Goal: Find specific page/section: Find specific page/section

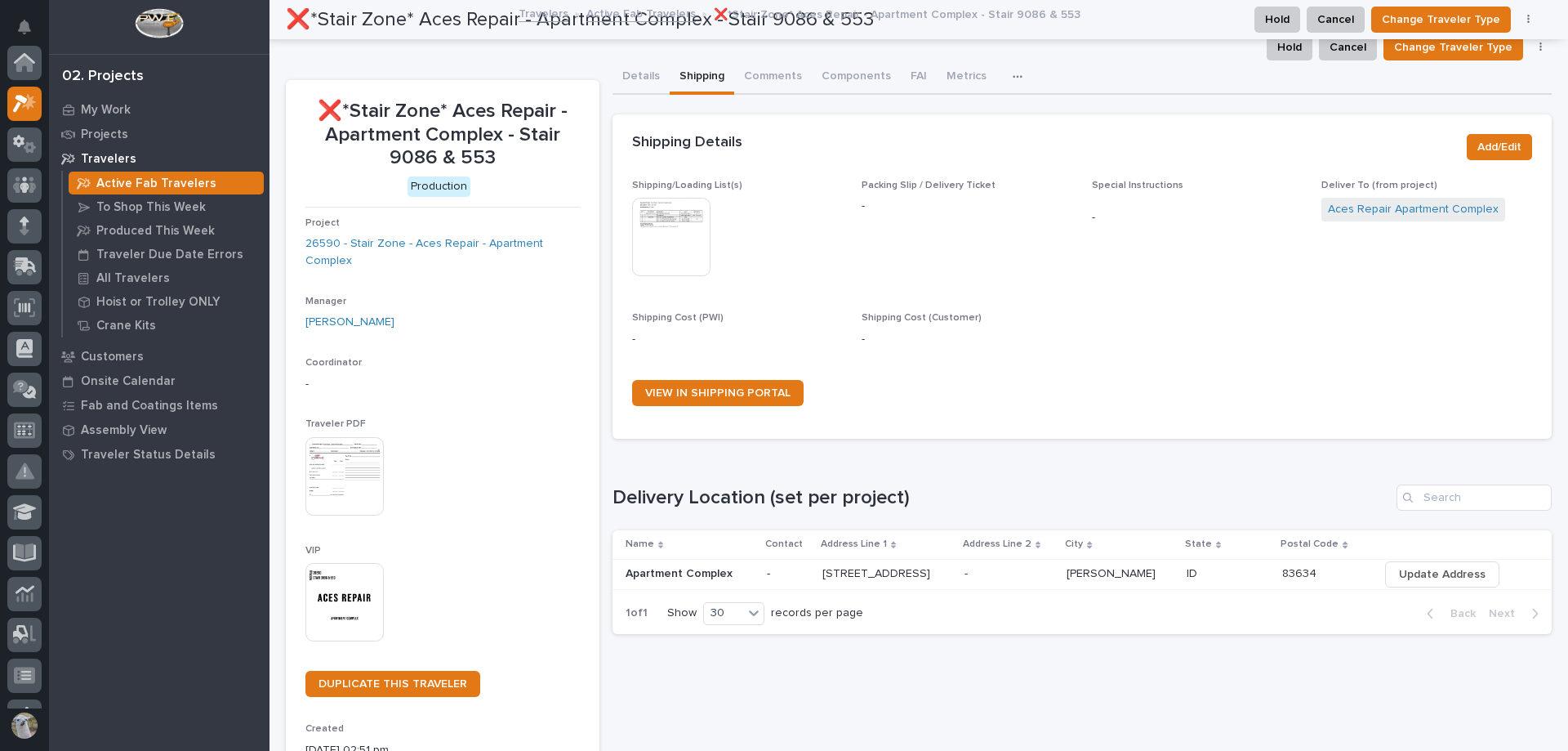
scroll to position [41, 0]
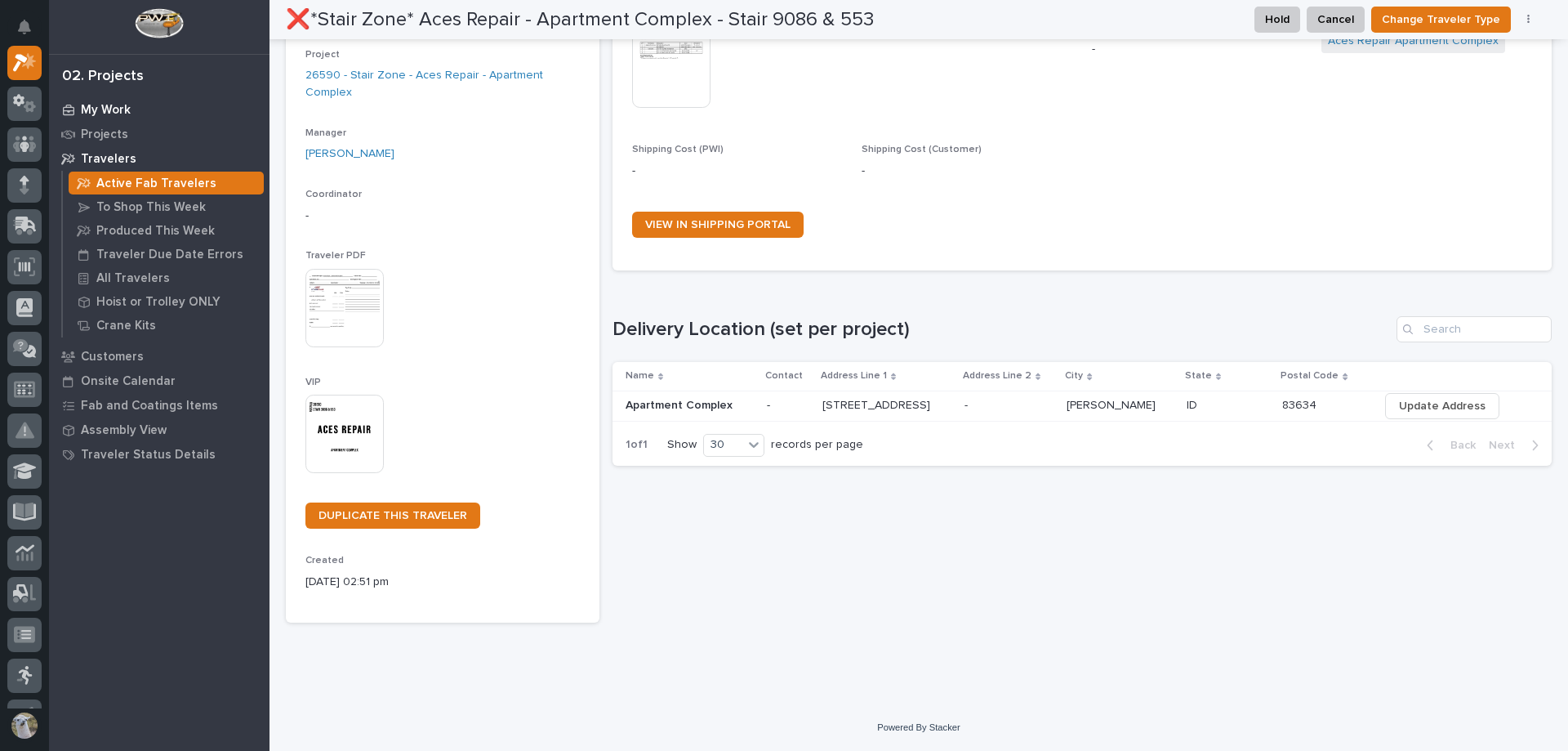
click at [107, 111] on p "My Work" at bounding box center [105, 110] width 49 height 15
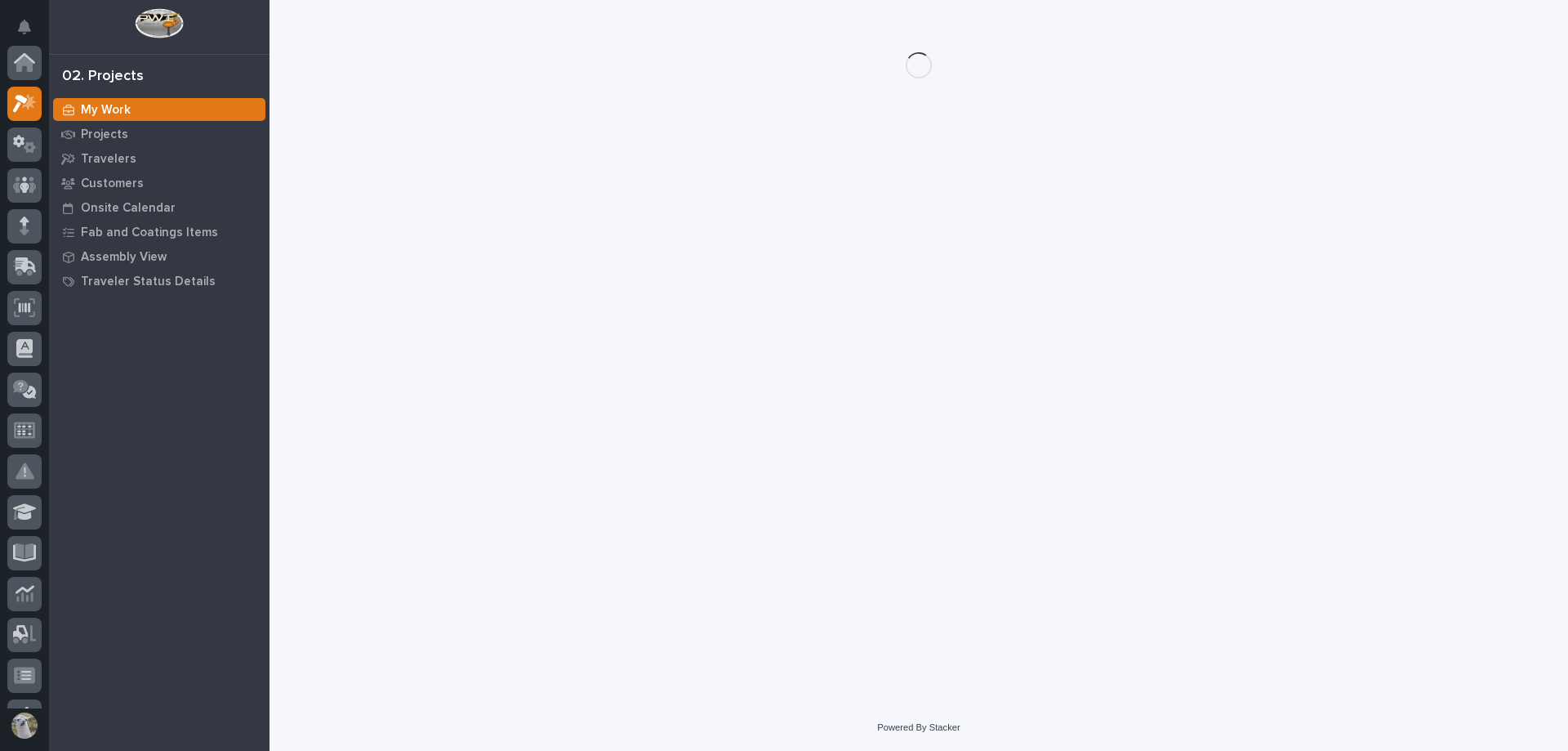
scroll to position [41, 0]
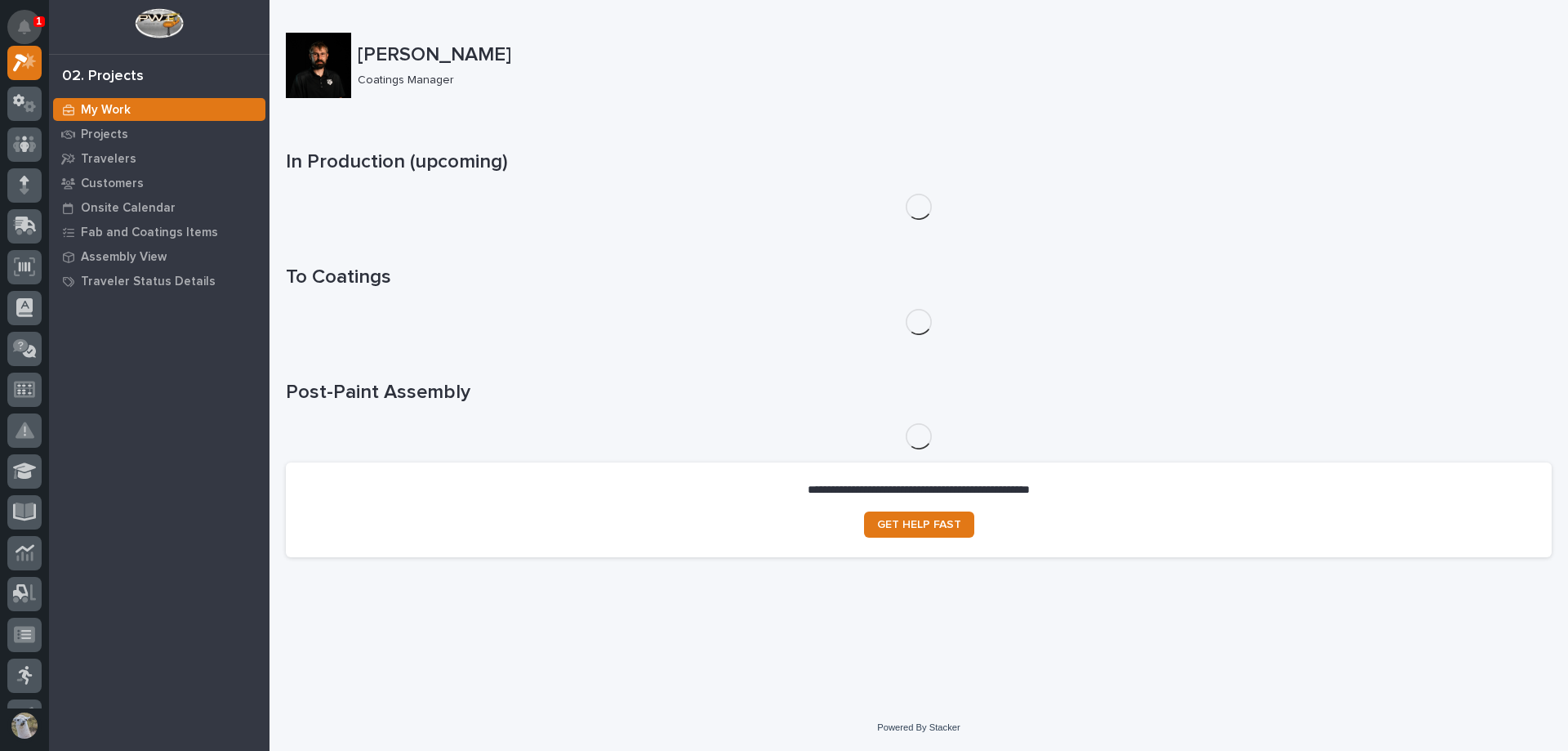
click at [27, 30] on icon "Notifications" at bounding box center [24, 26] width 13 height 15
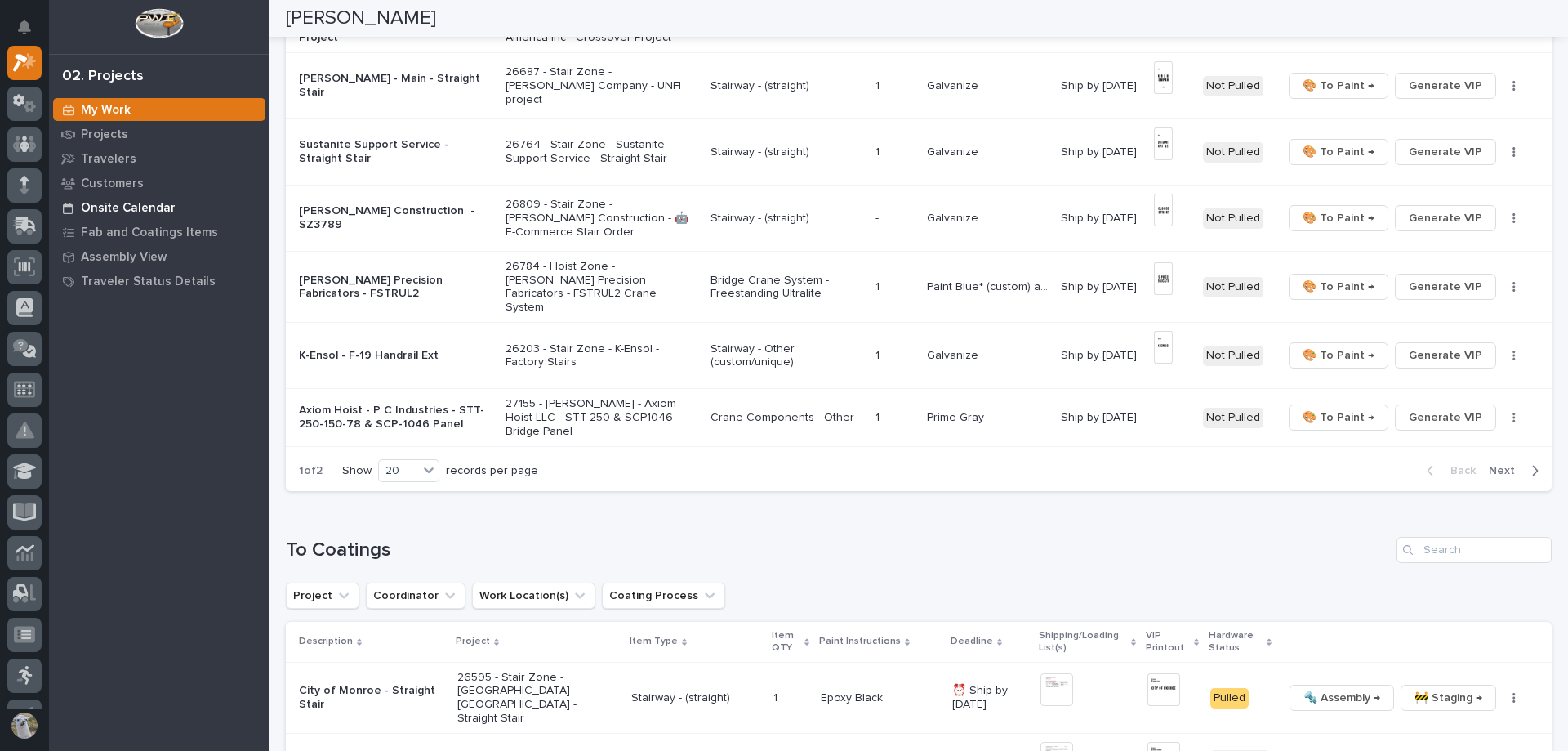
scroll to position [981, 0]
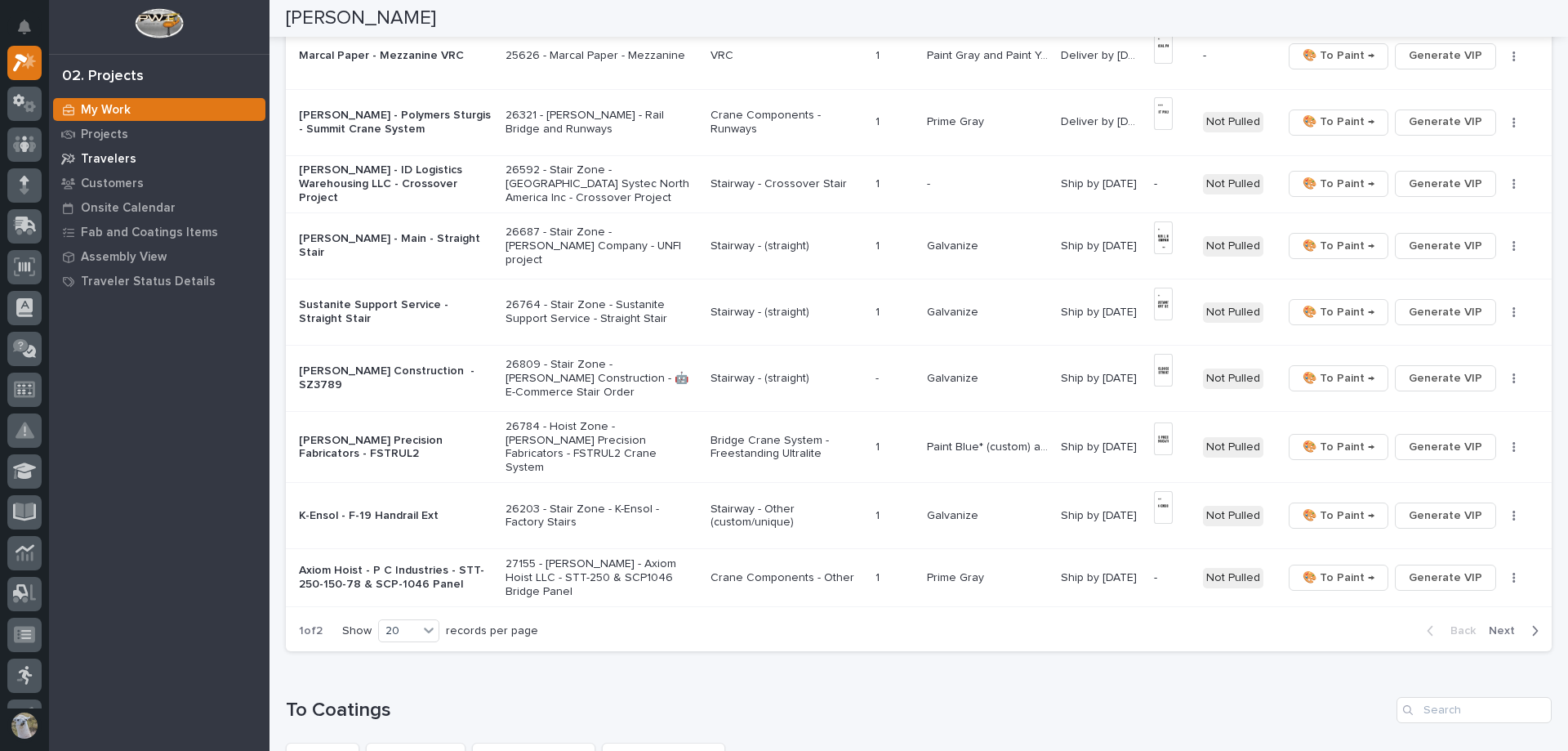
click at [113, 159] on p "Travelers" at bounding box center [108, 159] width 55 height 15
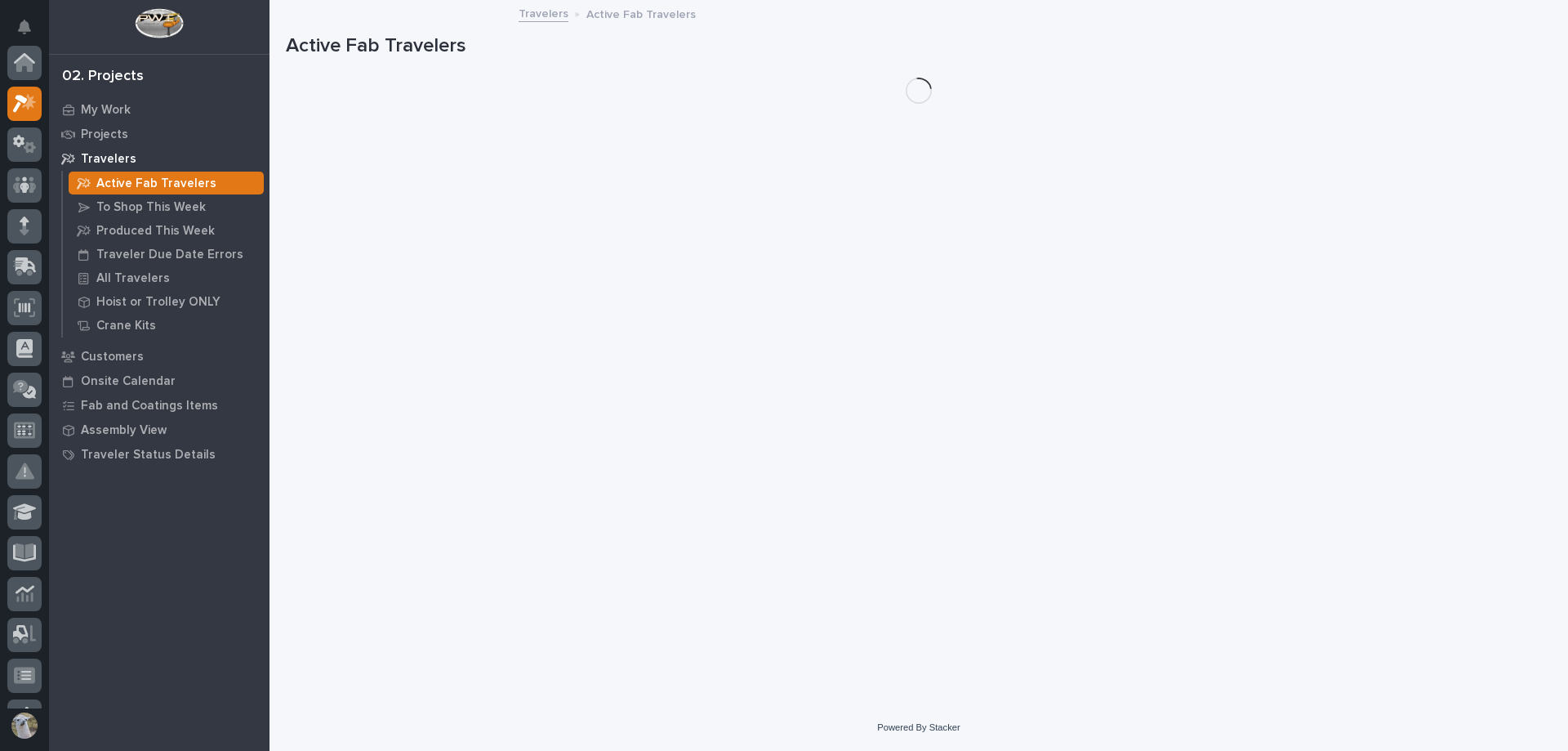
scroll to position [41, 0]
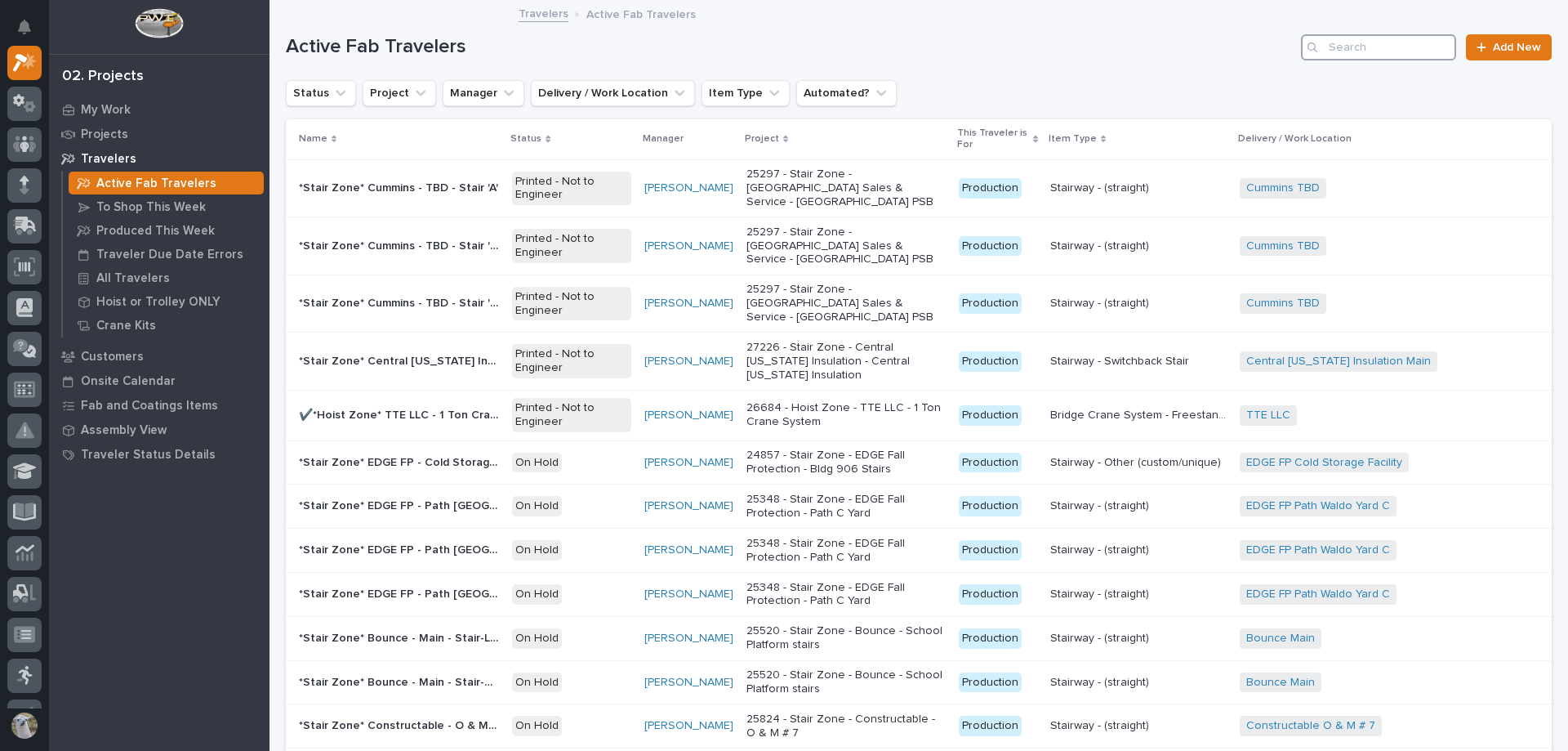
drag, startPoint x: 1348, startPoint y: 41, endPoint x: 1366, endPoint y: 41, distance: 18.0
click at [1349, 40] on input "Search" at bounding box center [1378, 47] width 155 height 26
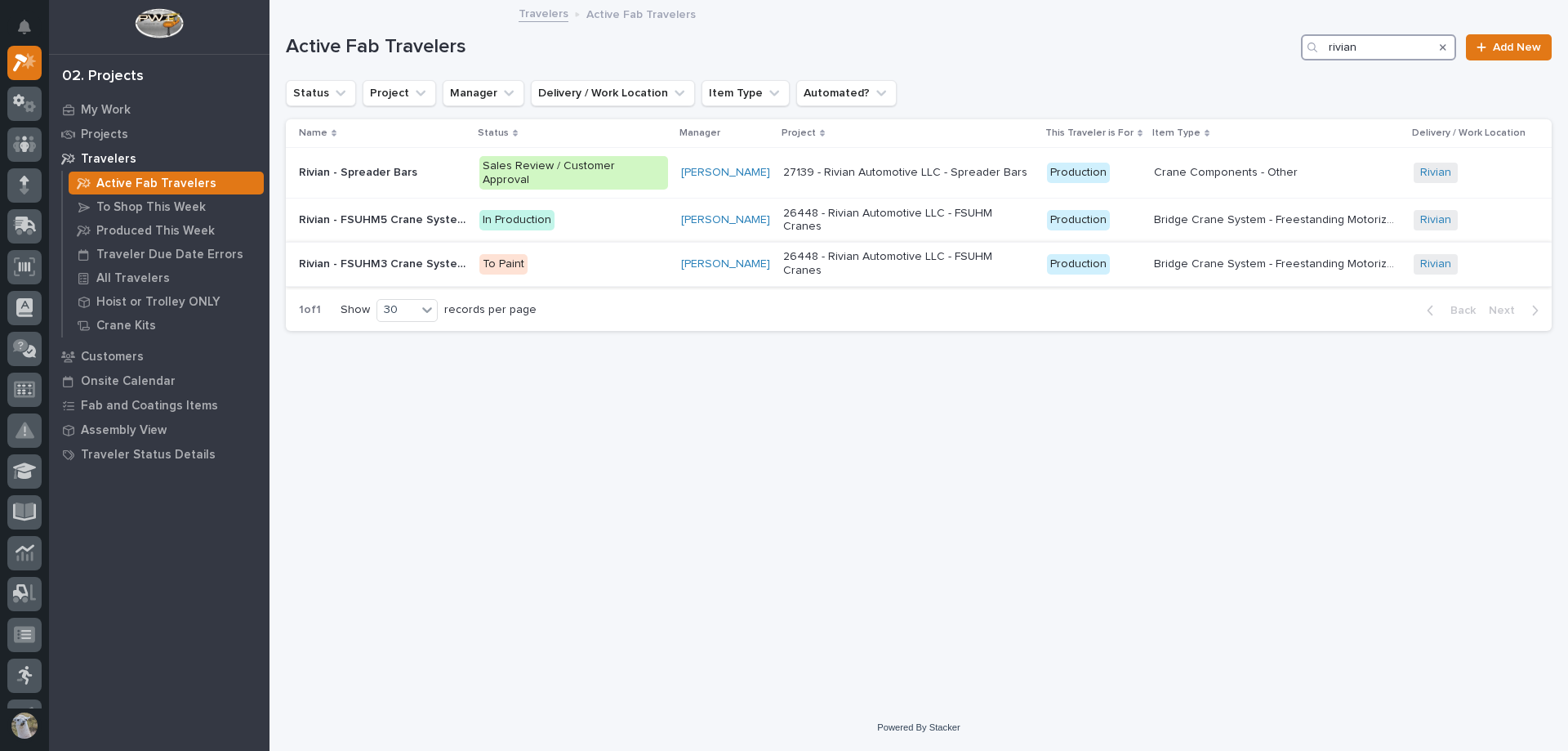
type input "rivian"
click at [393, 254] on p "Rivian - FSUHM3 Crane System" at bounding box center [384, 263] width 170 height 17
click at [435, 254] on p "Rivian - FSUHM3 Crane System" at bounding box center [384, 263] width 170 height 17
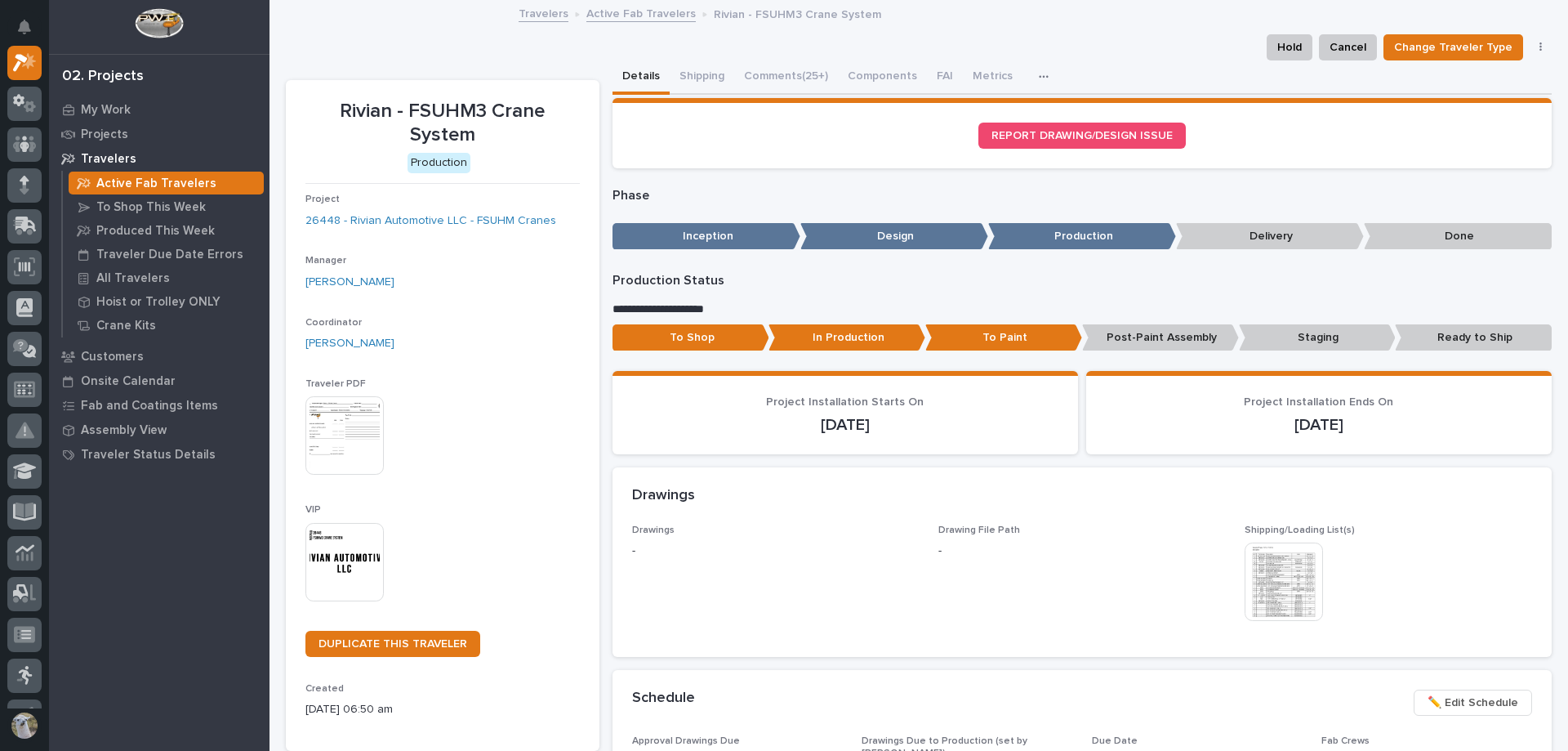
click at [1169, 330] on p "Post-Paint Assembly" at bounding box center [1160, 338] width 157 height 27
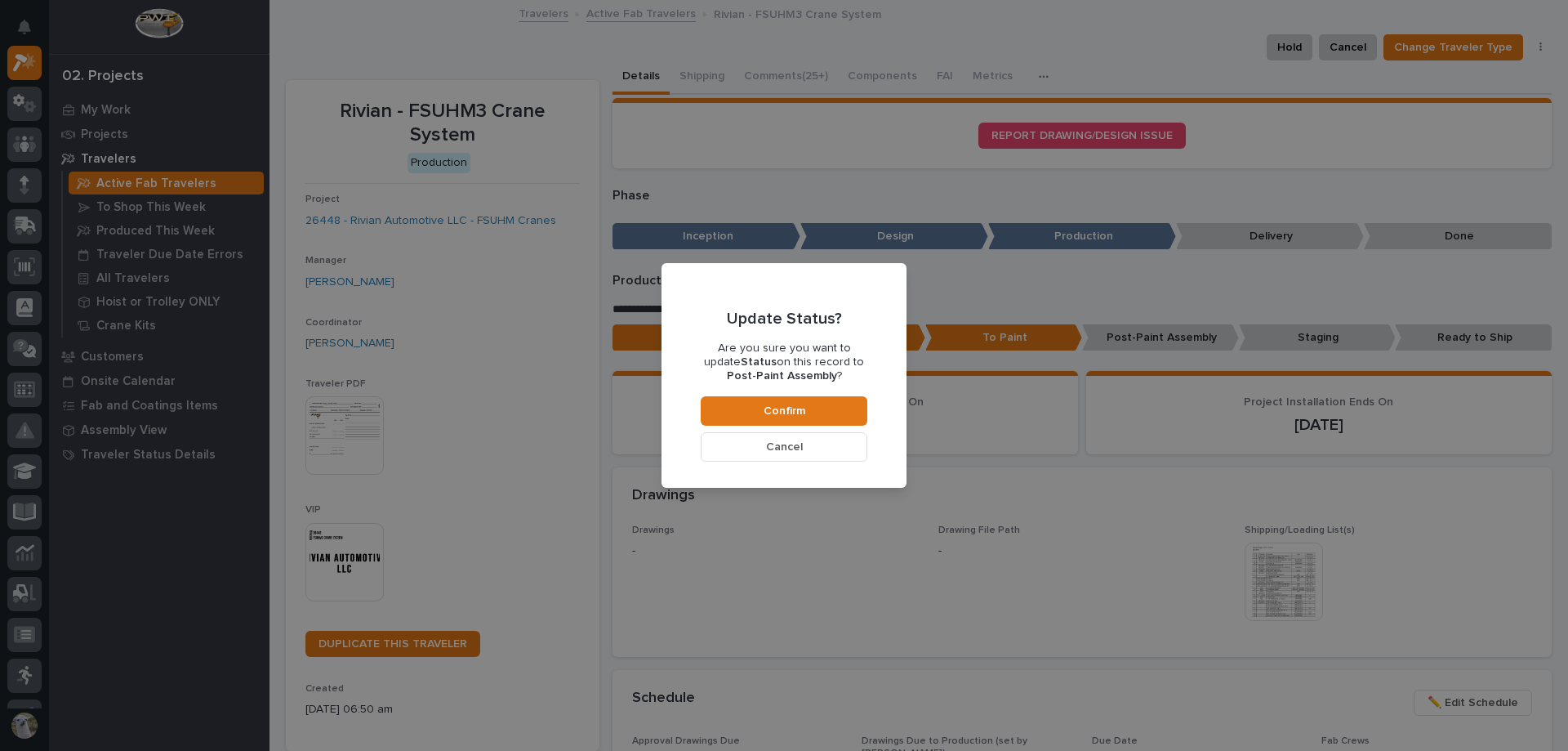
click at [833, 446] on button "Cancel" at bounding box center [784, 447] width 167 height 29
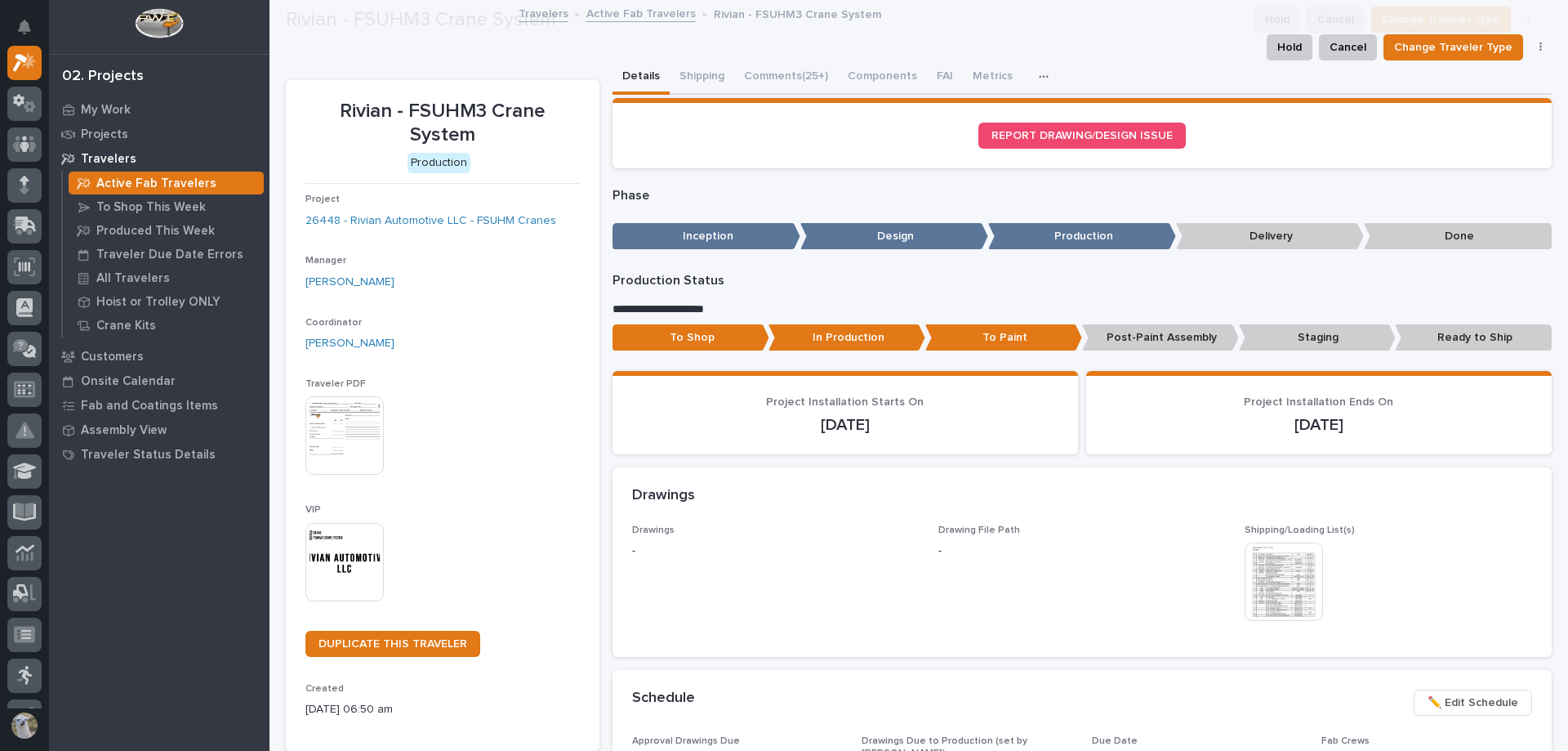
scroll to position [98, 0]
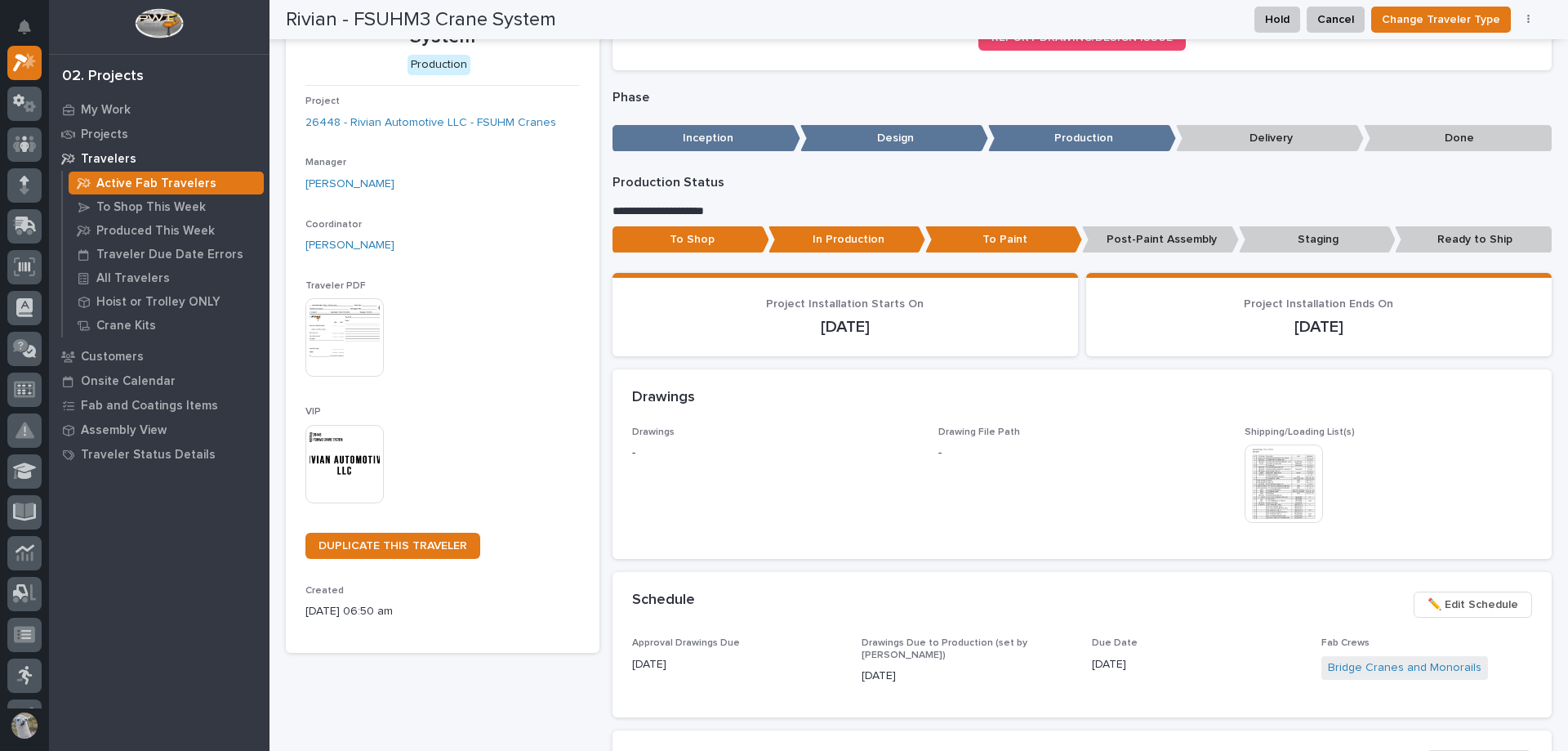
click at [310, 435] on img at bounding box center [344, 463] width 78 height 78
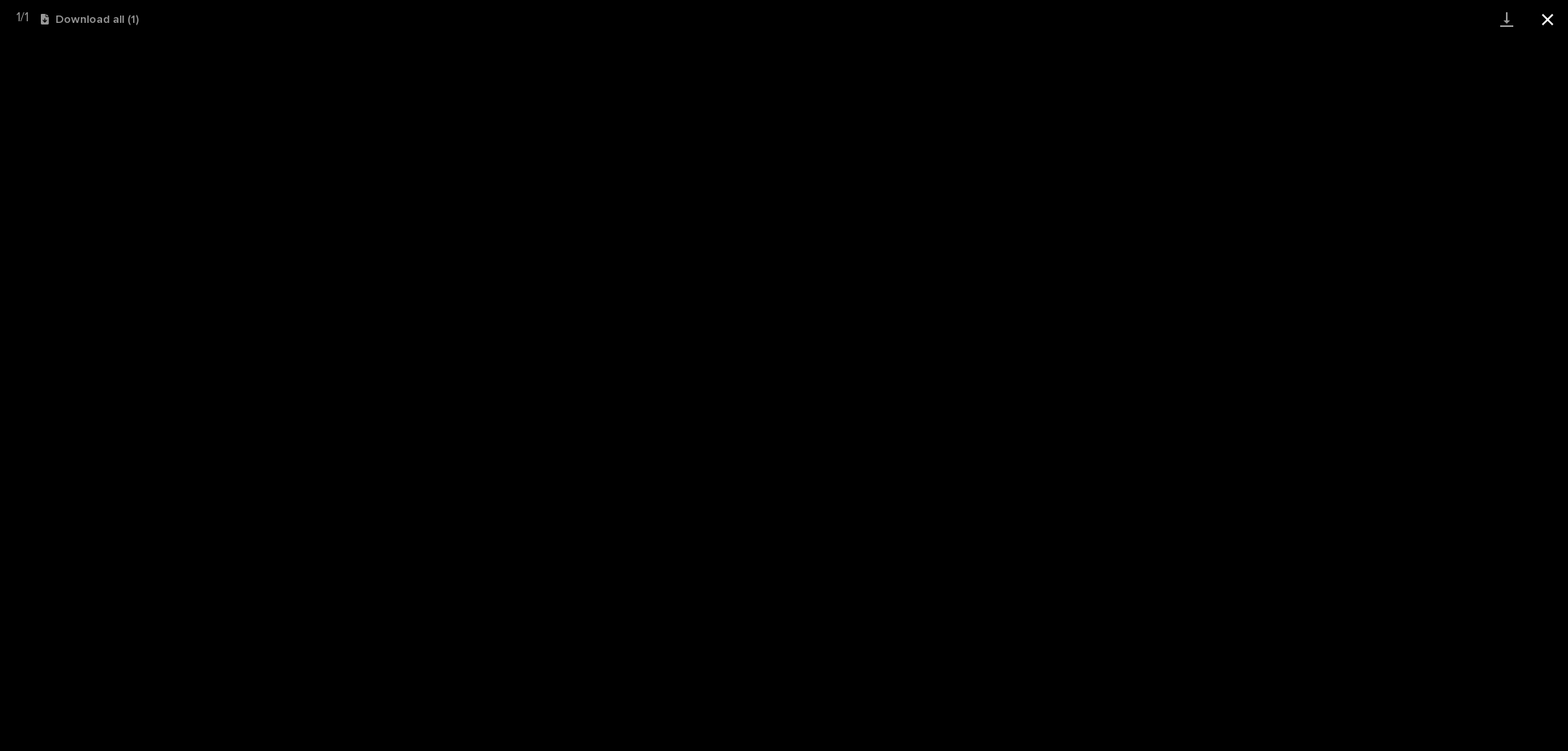
click at [1558, 23] on button "Close gallery" at bounding box center [1548, 19] width 41 height 39
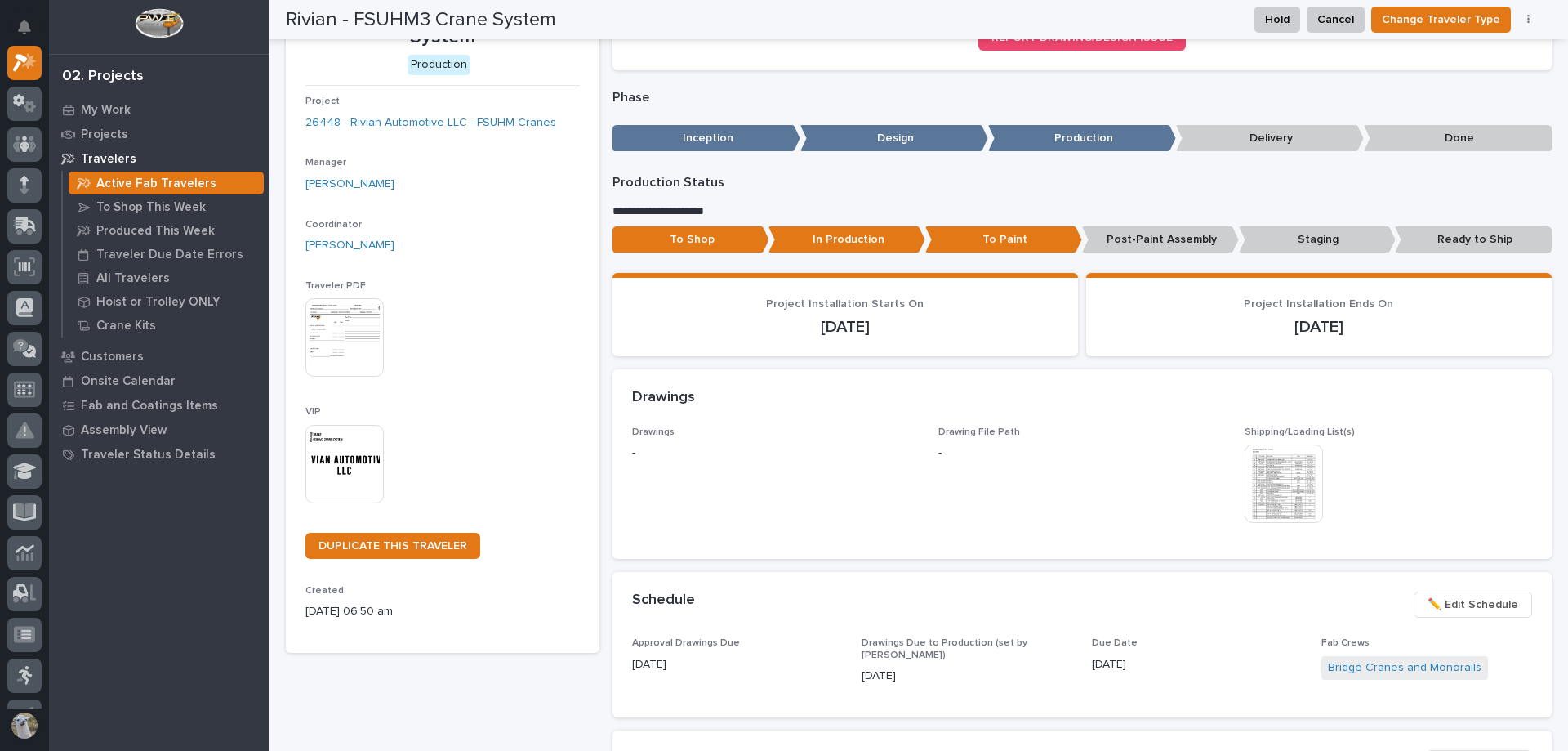
click at [1191, 241] on p "Post-Paint Assembly" at bounding box center [1160, 240] width 157 height 27
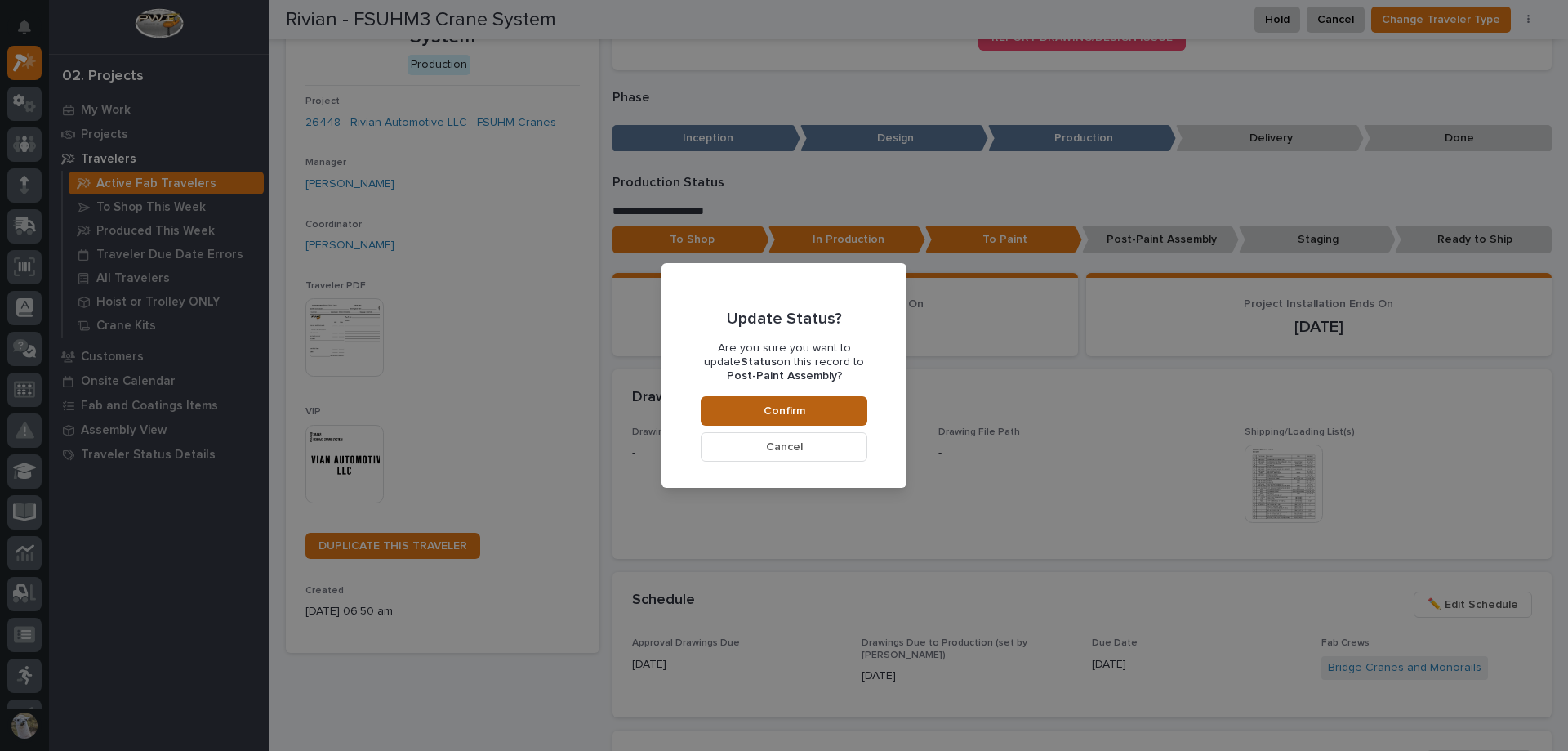
click at [845, 417] on button "Confirm" at bounding box center [784, 411] width 167 height 29
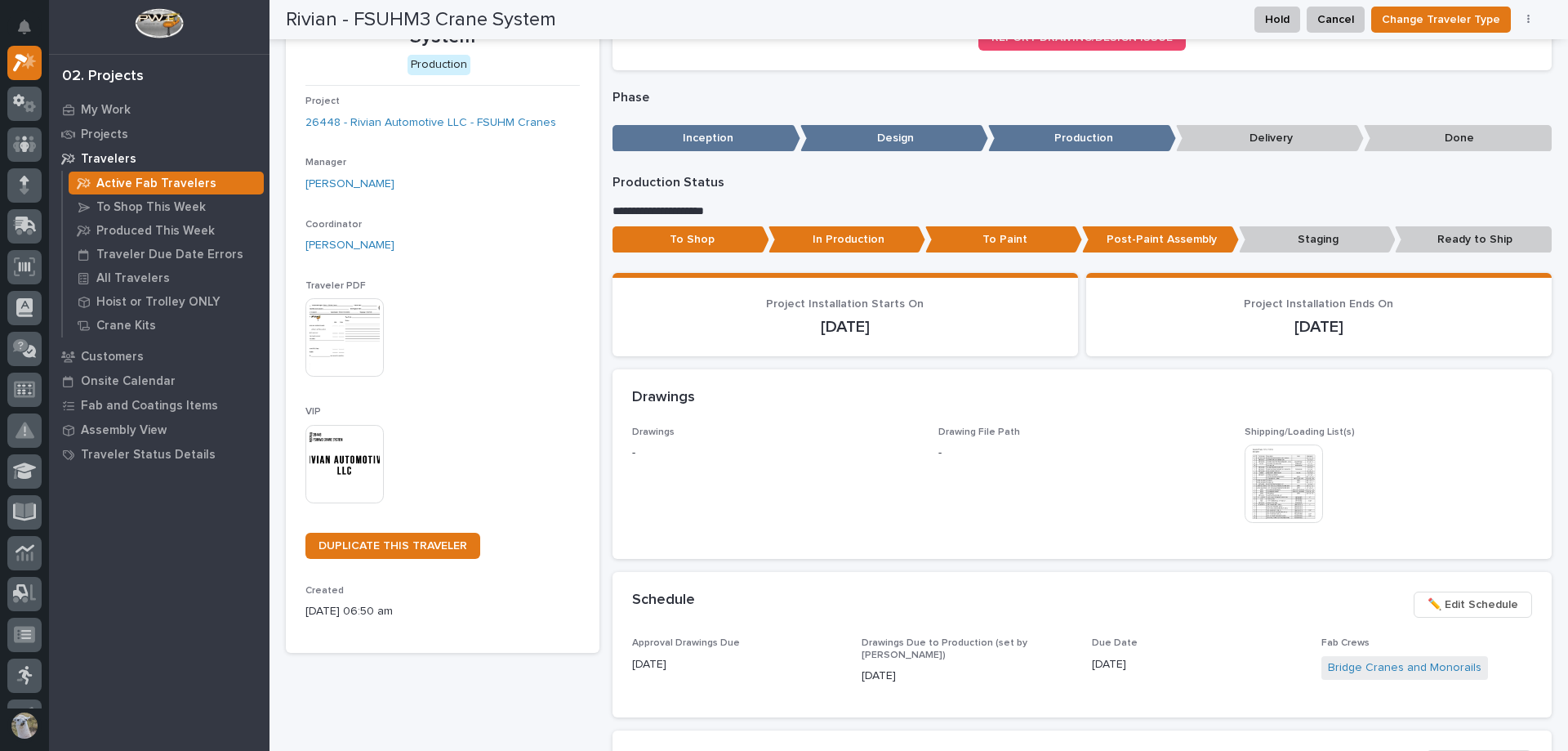
scroll to position [0, 0]
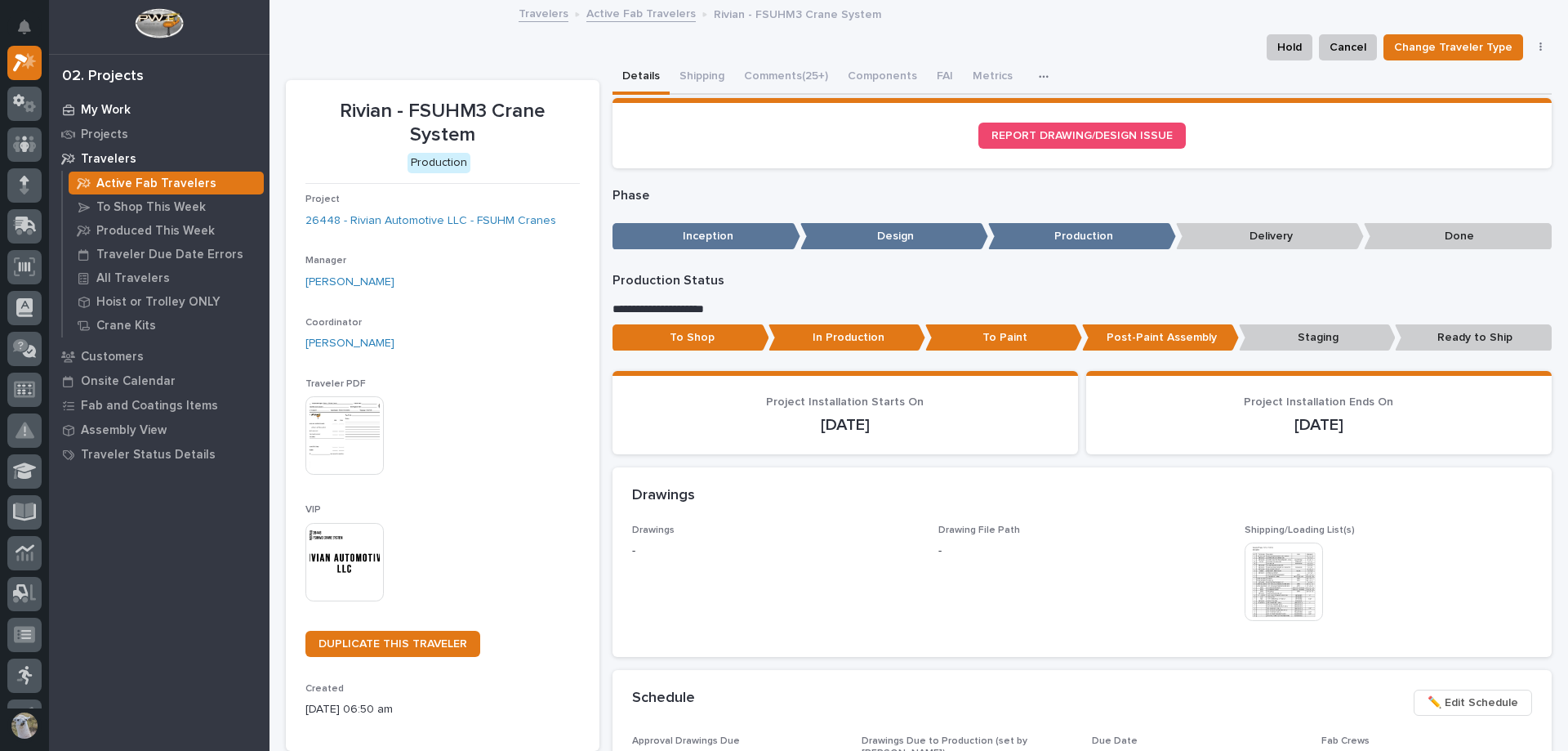
click at [105, 107] on p "My Work" at bounding box center [105, 110] width 49 height 15
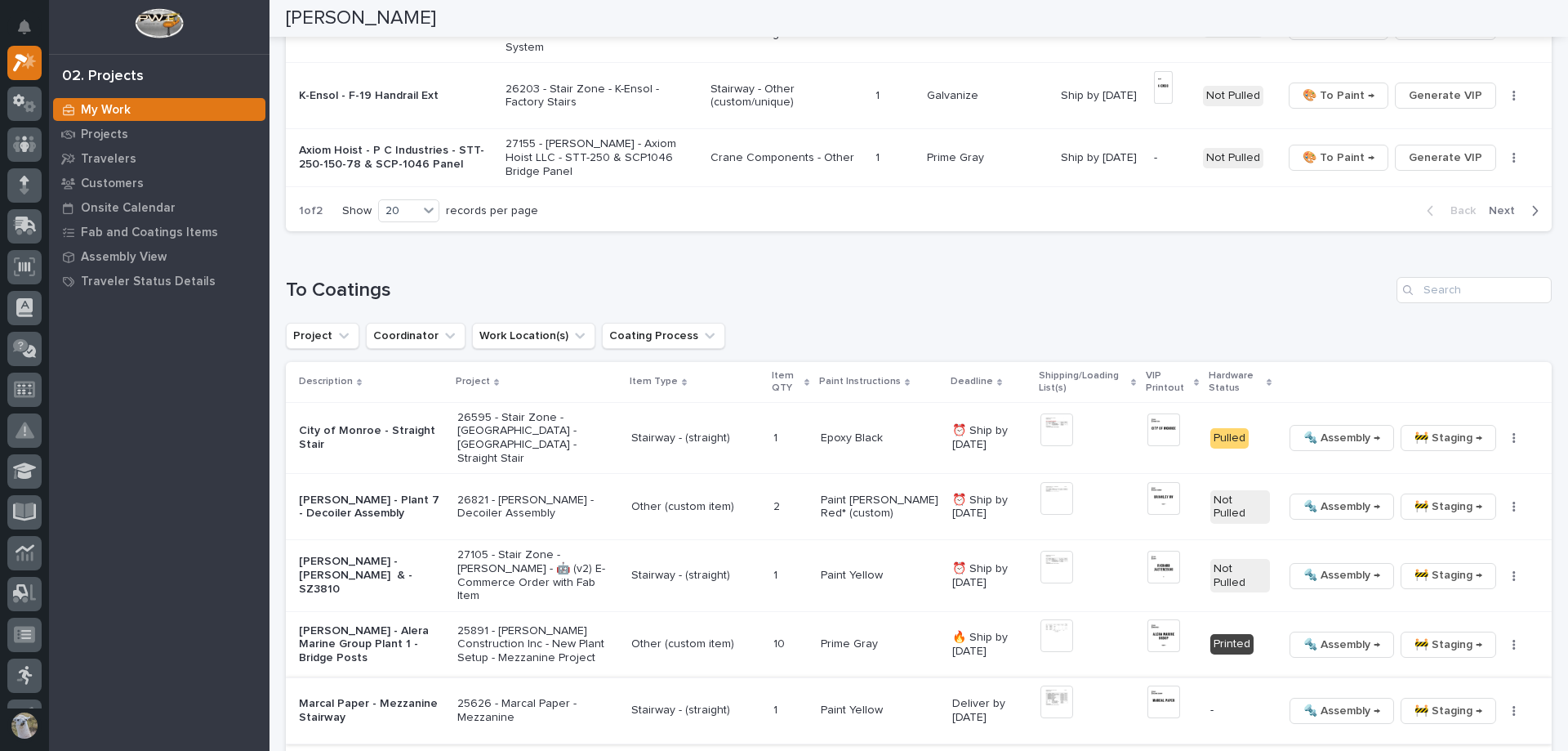
scroll to position [1389, 0]
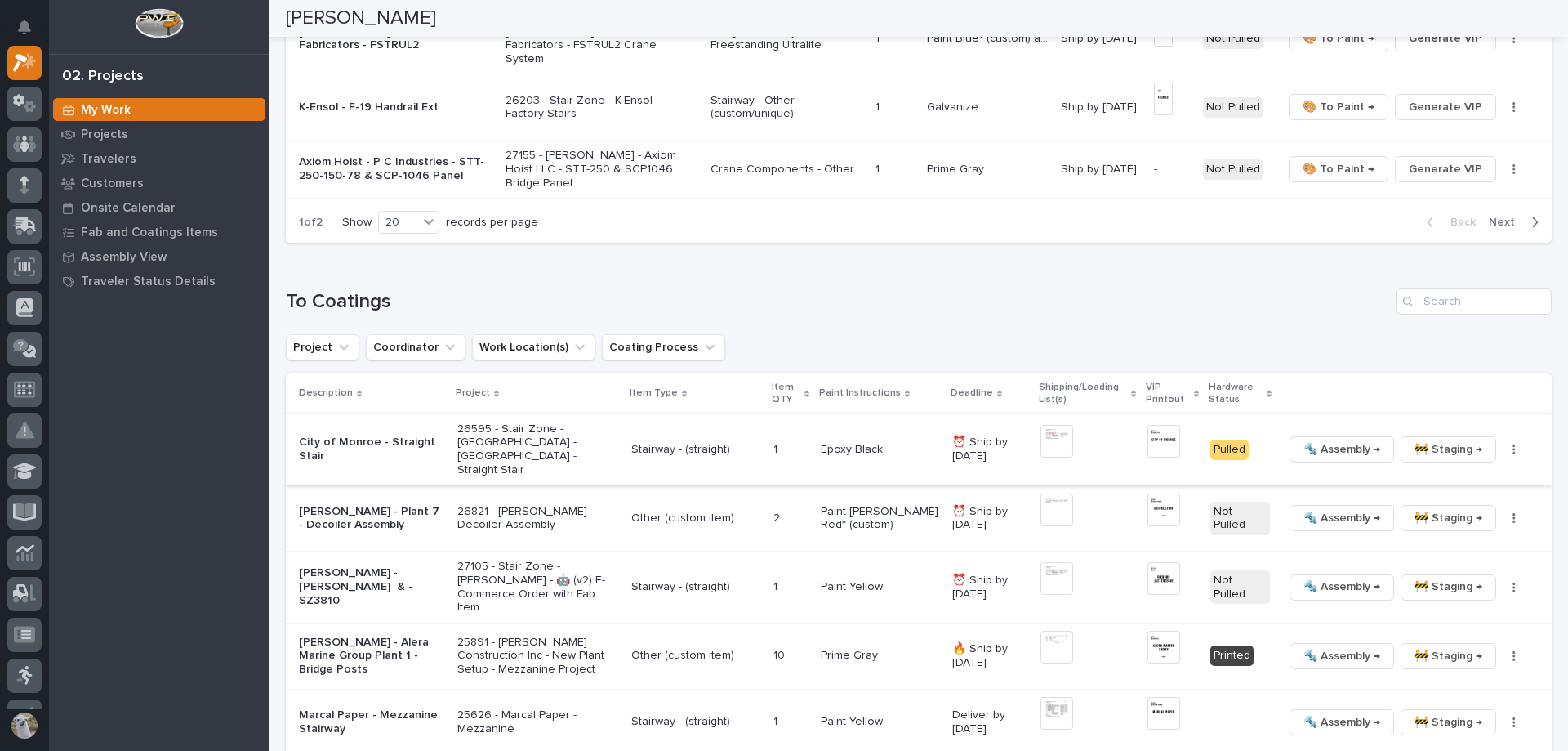
click at [1159, 424] on img at bounding box center [1163, 441] width 32 height 33
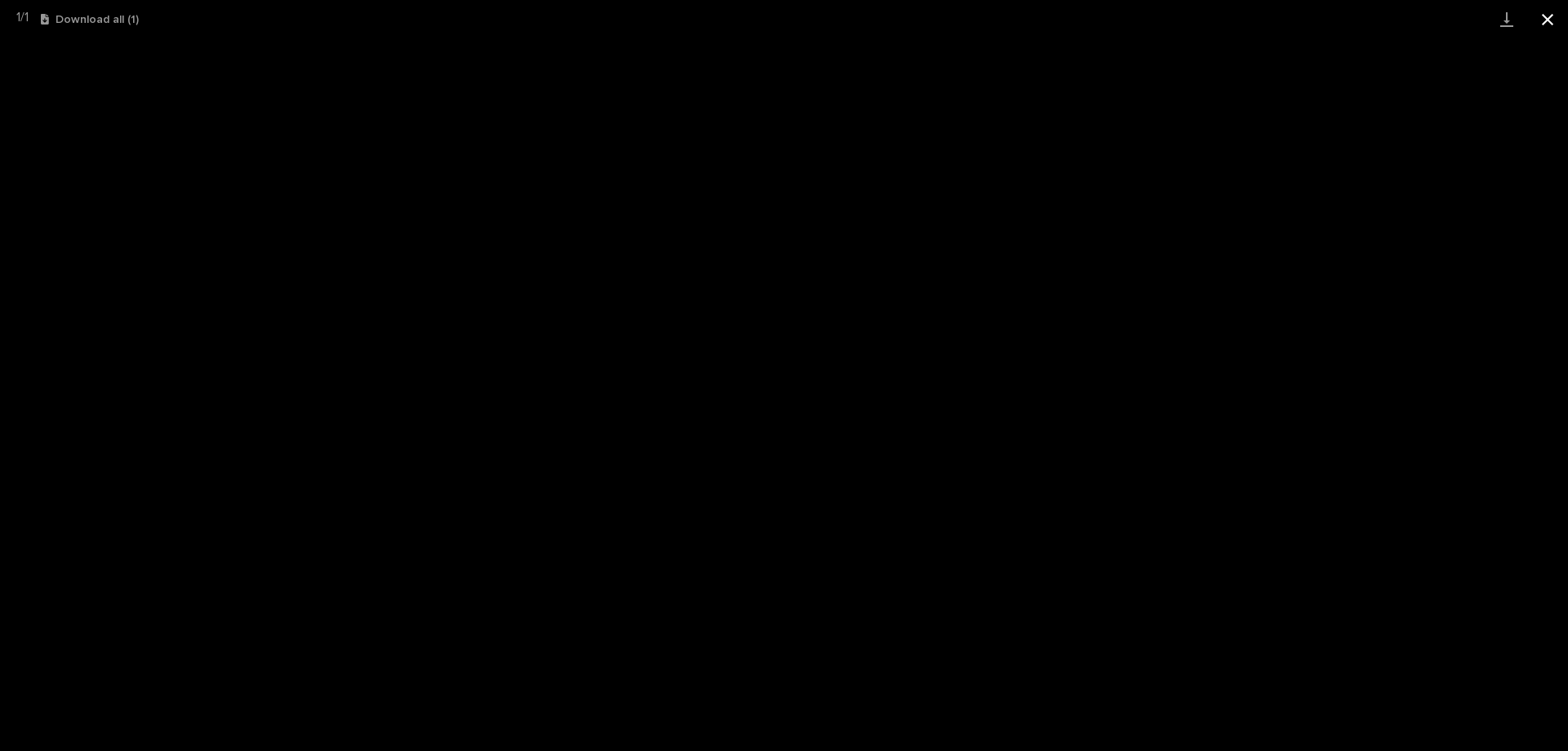
click at [1544, 24] on button "Close gallery" at bounding box center [1548, 19] width 41 height 39
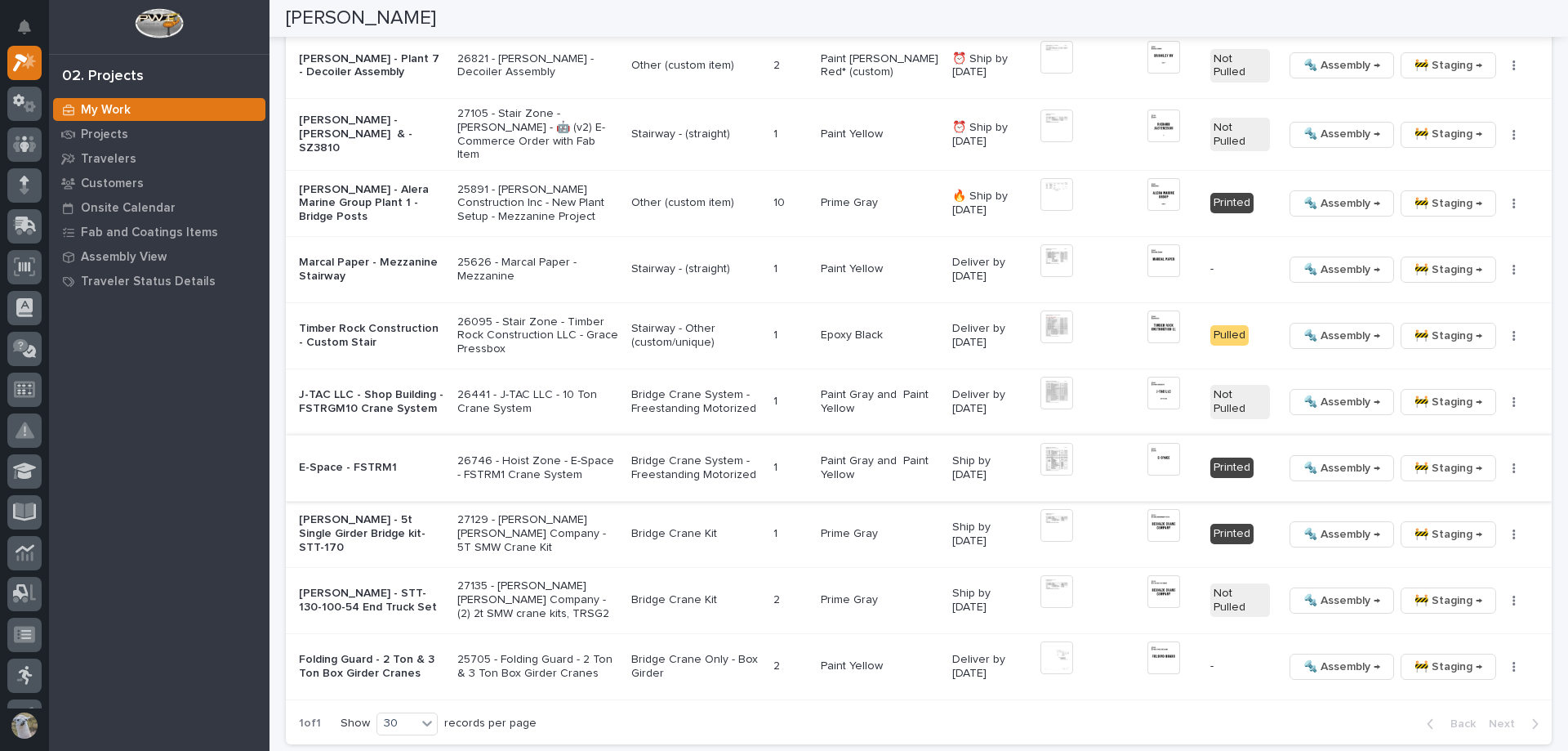
scroll to position [1879, 0]
